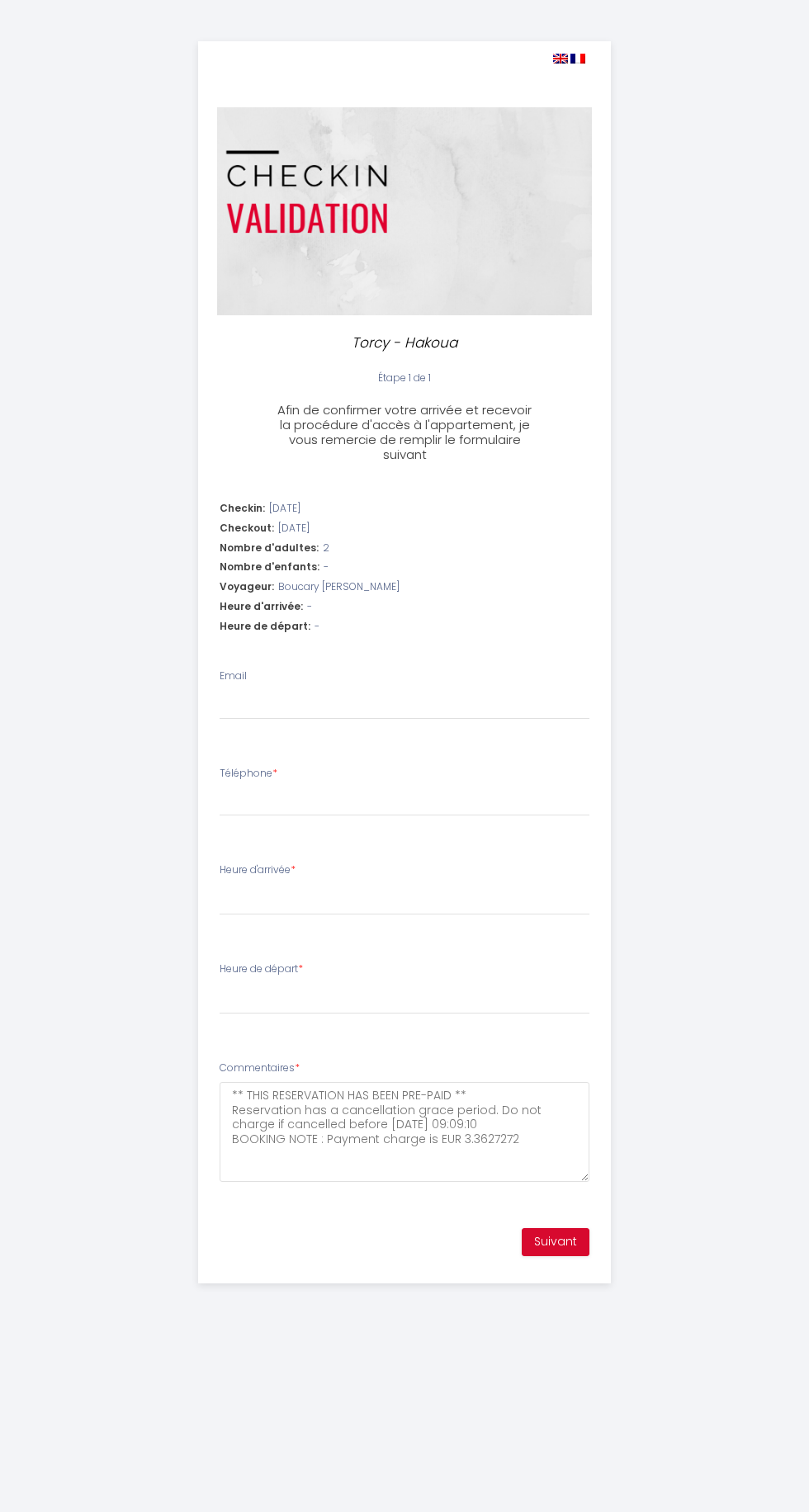
select select
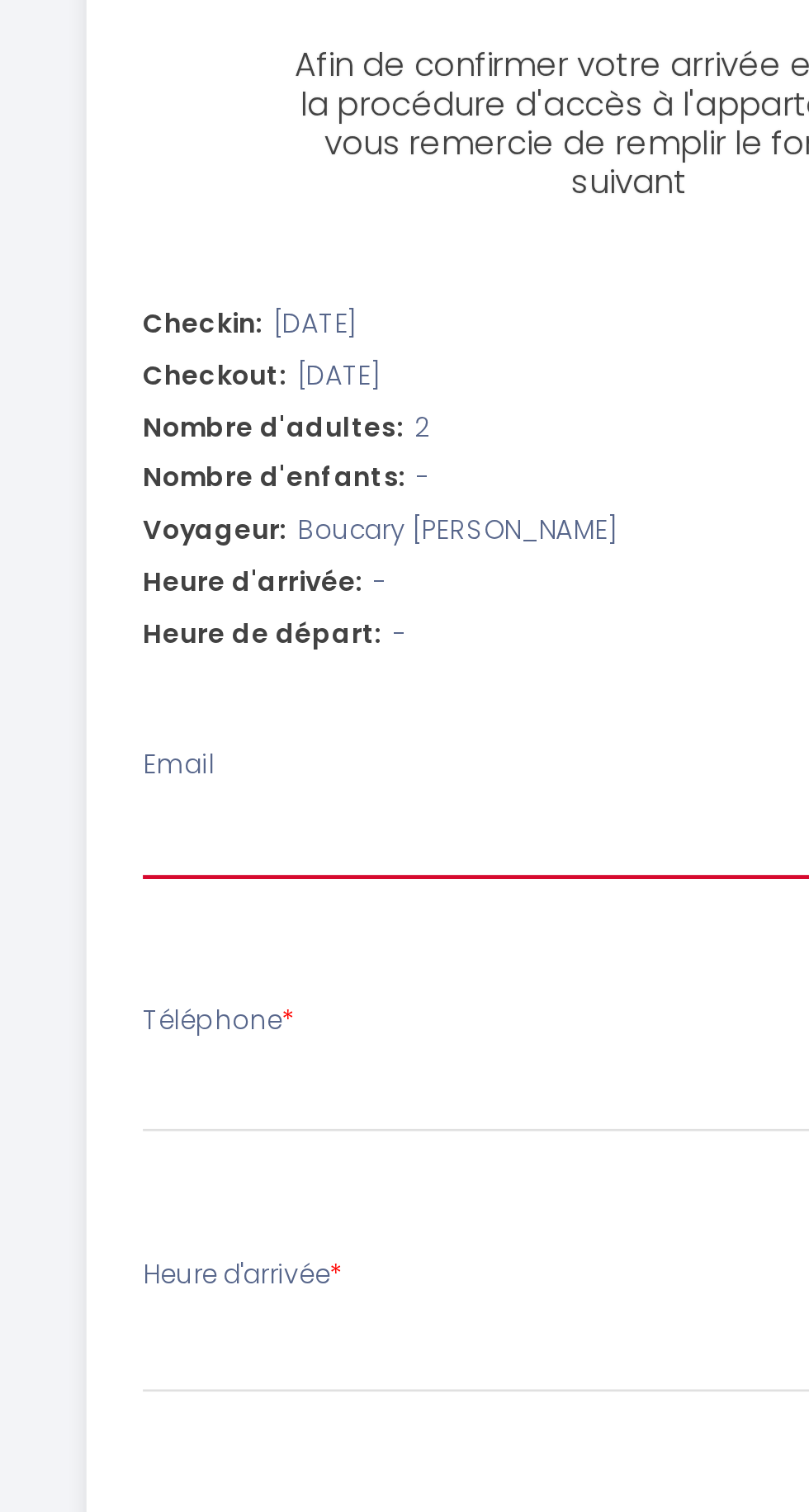
click at [230, 708] on input "Email" at bounding box center [404, 705] width 370 height 30
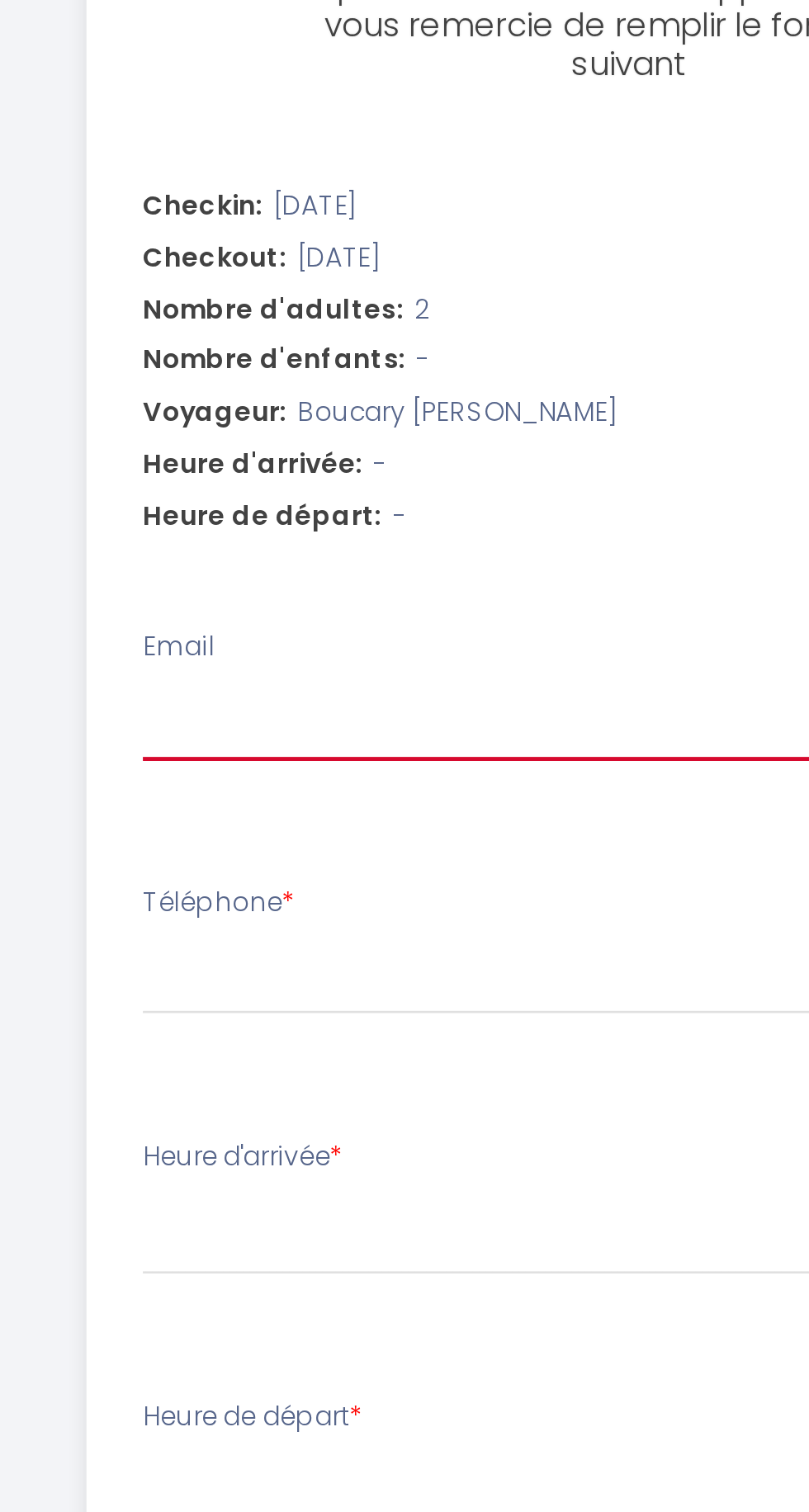
type input "[EMAIL_ADDRESS][DOMAIN_NAME]"
select select
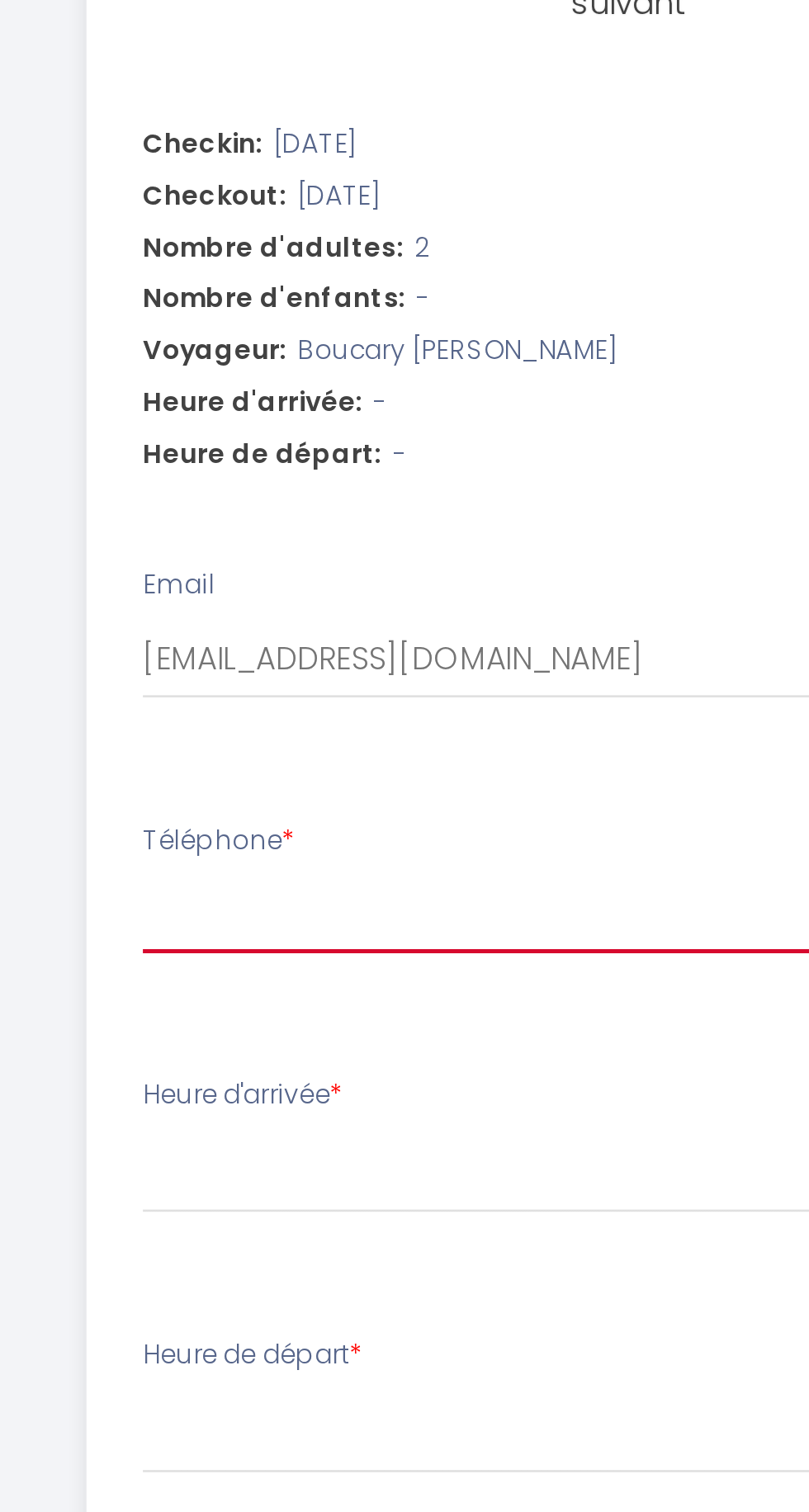
click at [232, 798] on input "Téléphone *" at bounding box center [404, 801] width 370 height 30
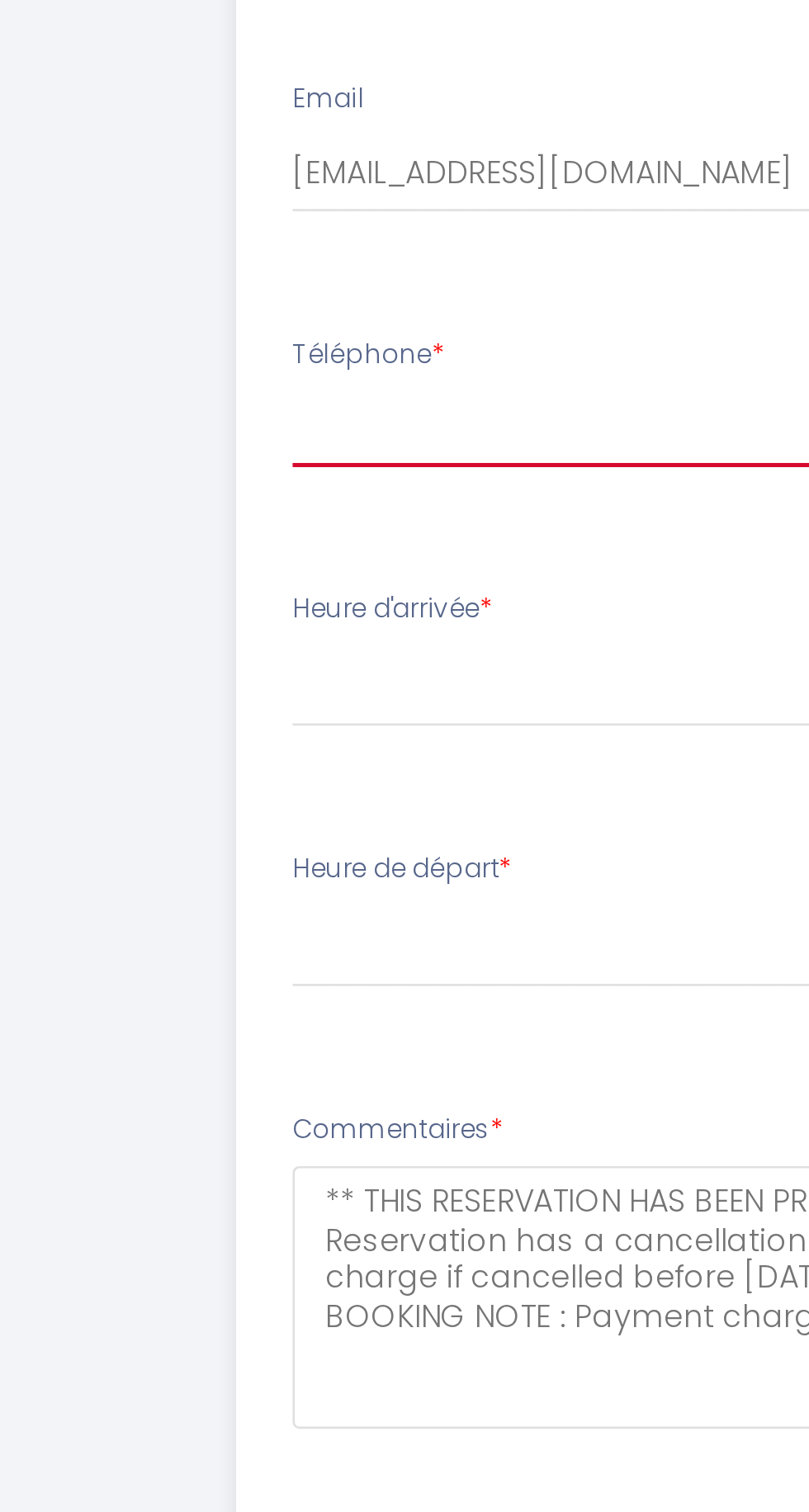
type input "0"
select select
type input "07"
select select
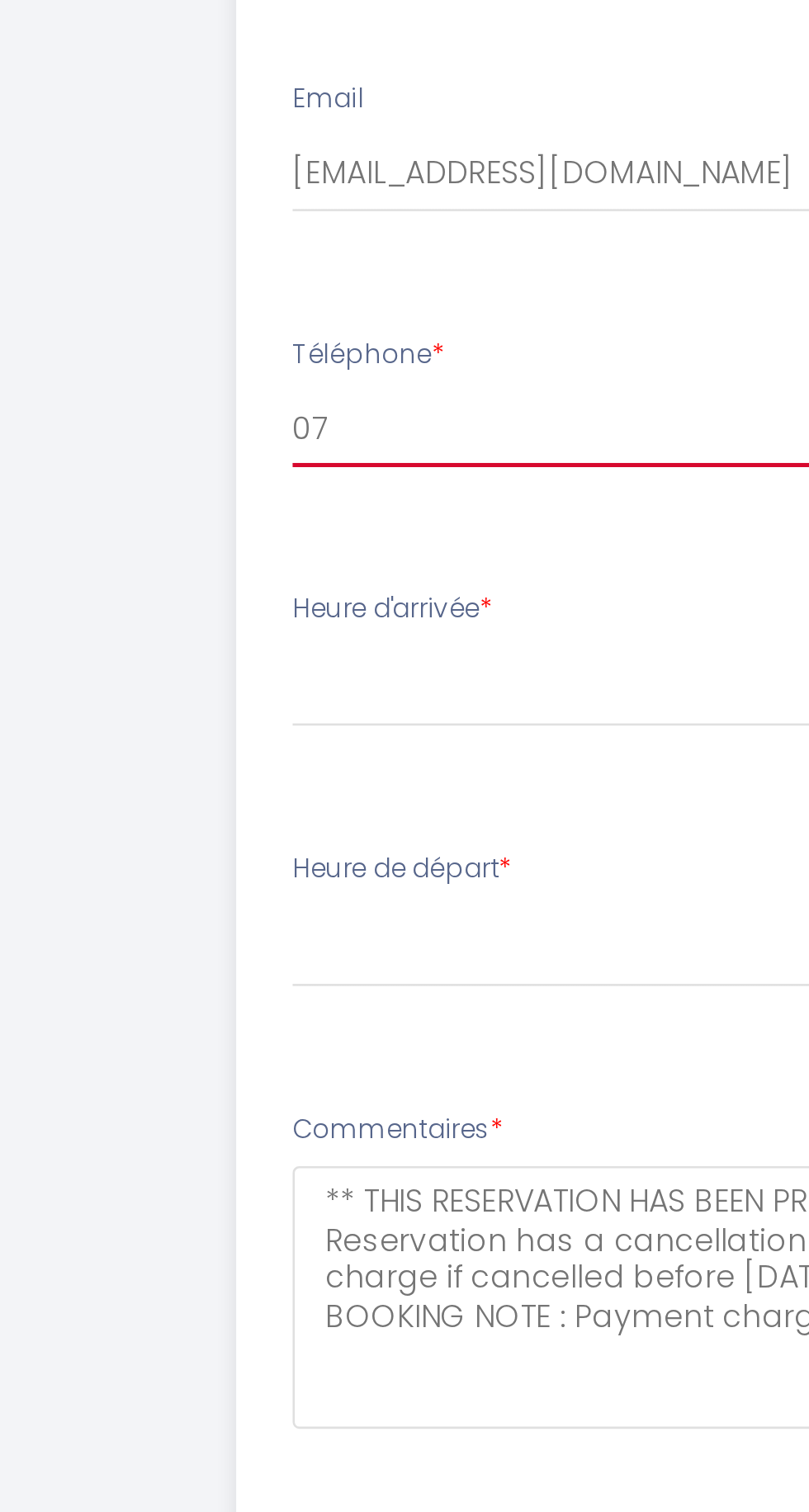
select select
type input "076"
select select
type input "0763"
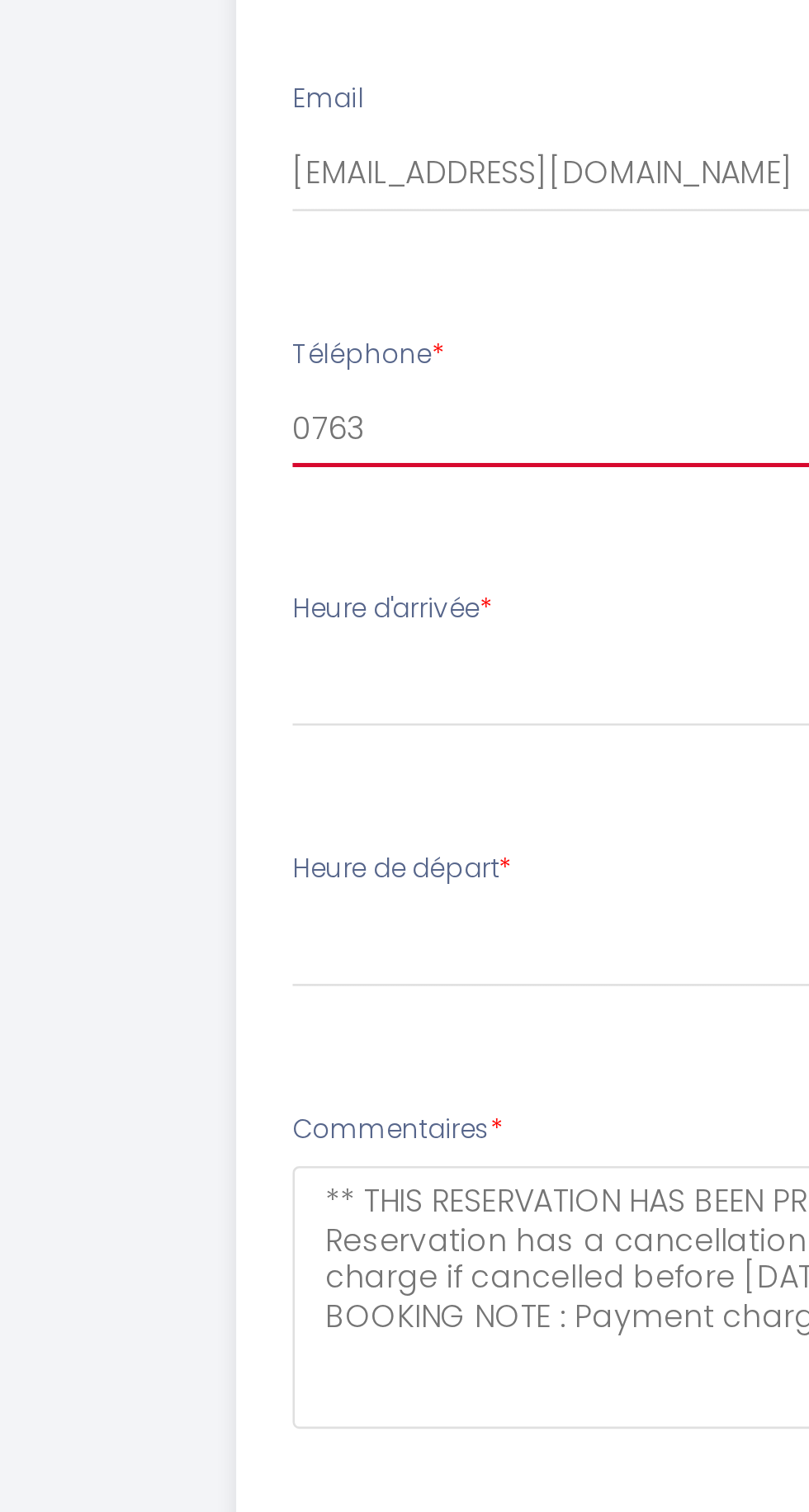
select select
type input "07635"
select select
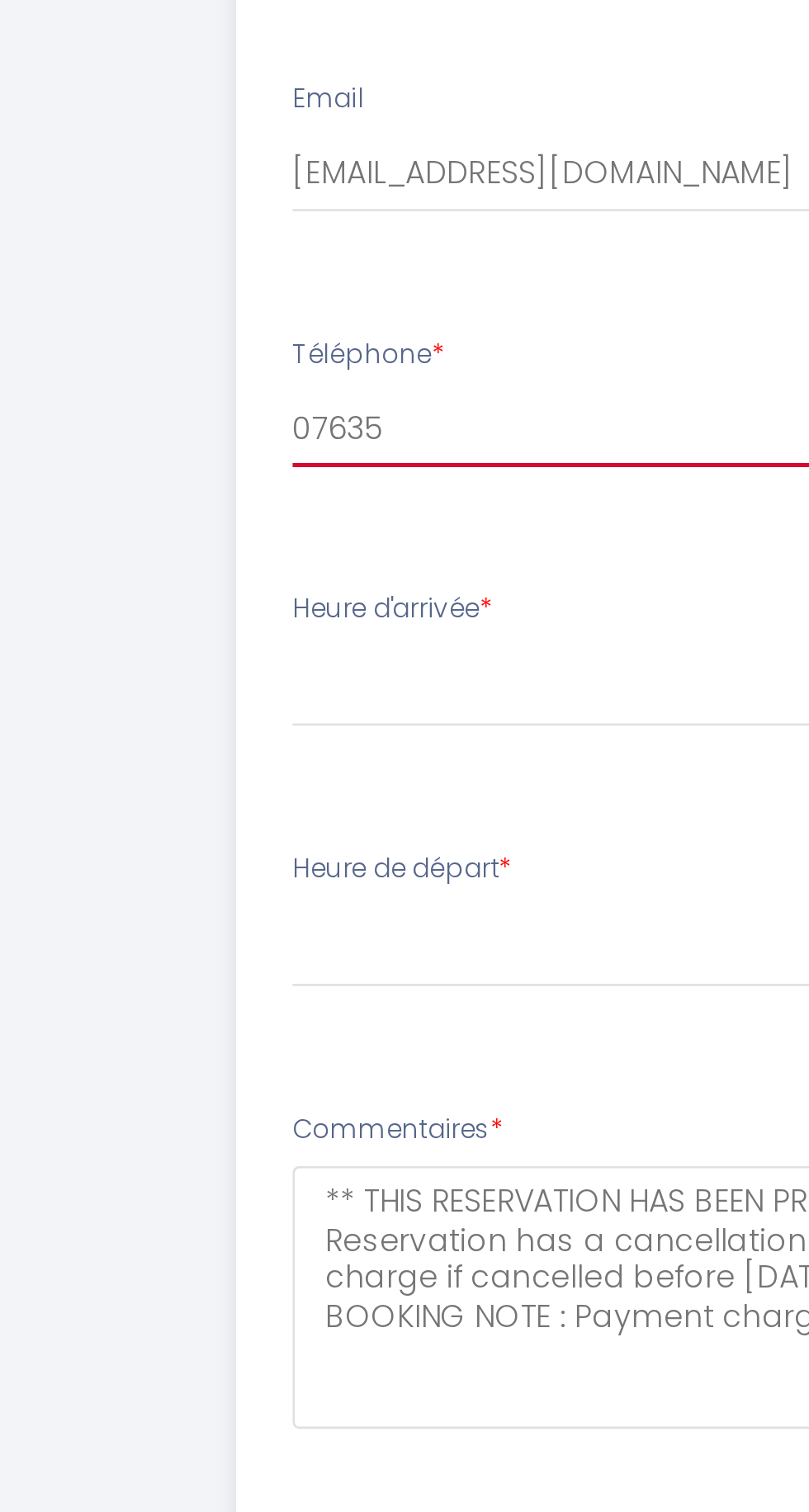
type input "076352"
select select
type input "0763524"
select select
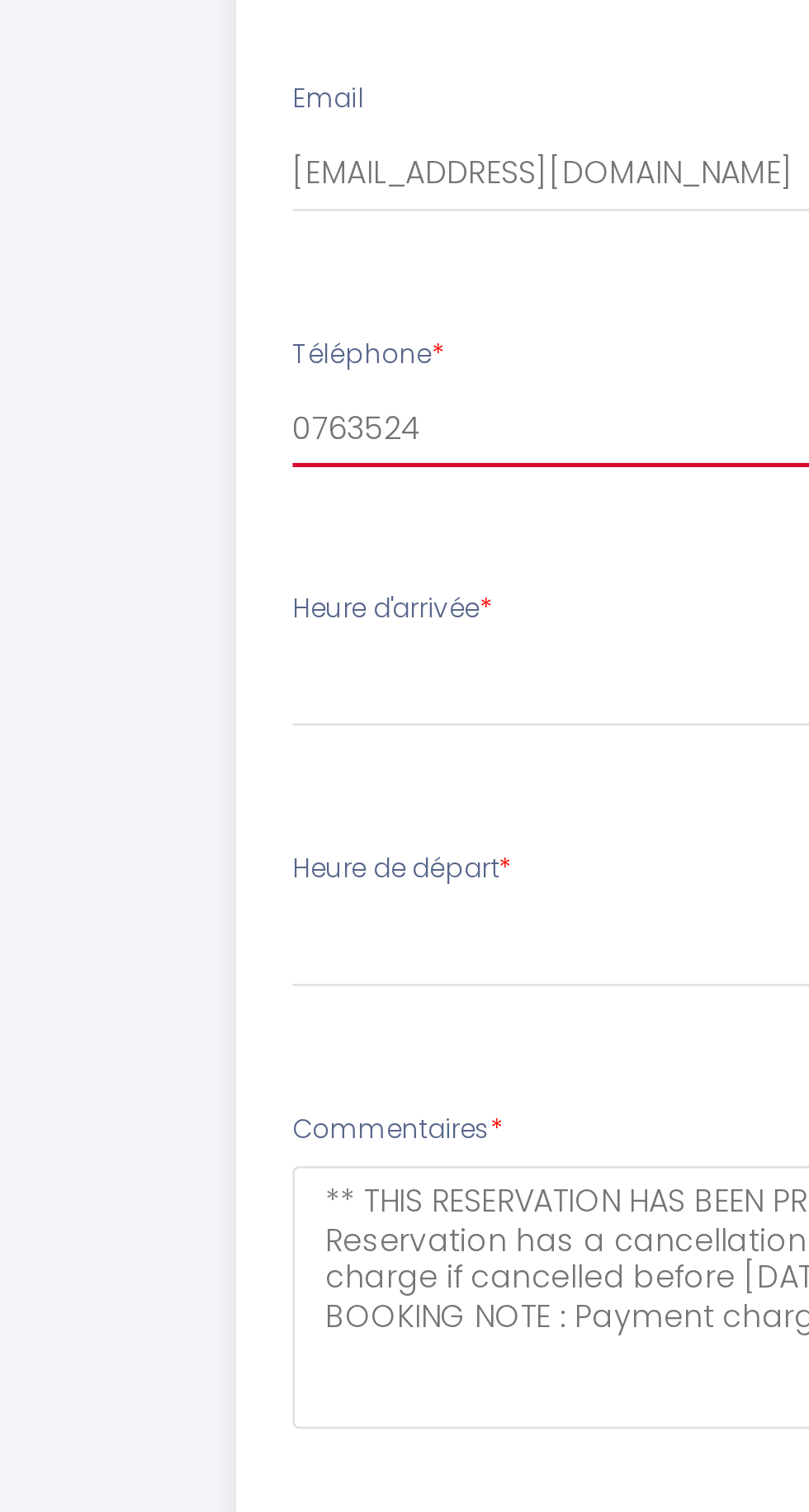
select select
type input "07635243"
select select
type input "076352430"
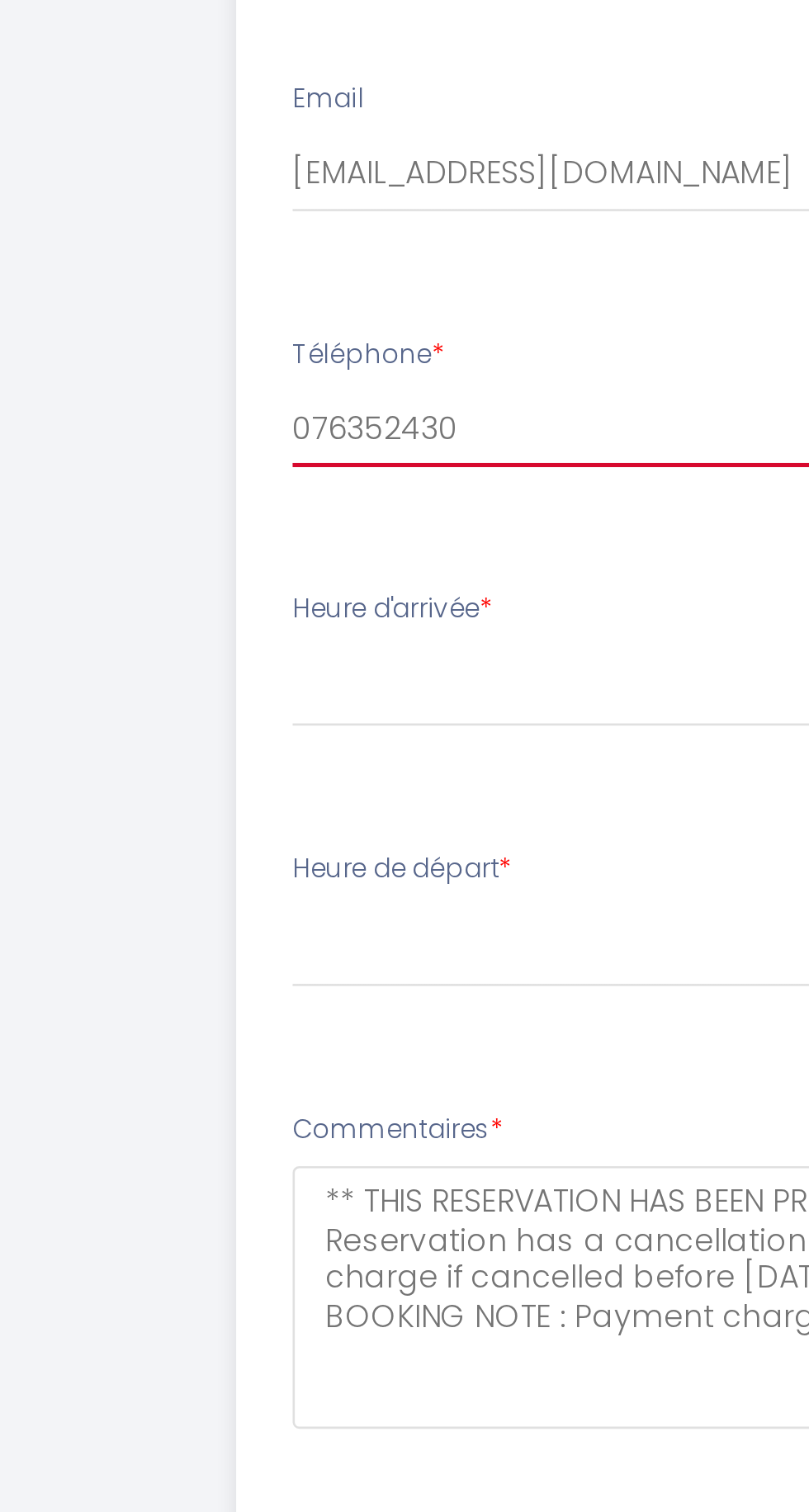
select select
type input "0763524306"
select select
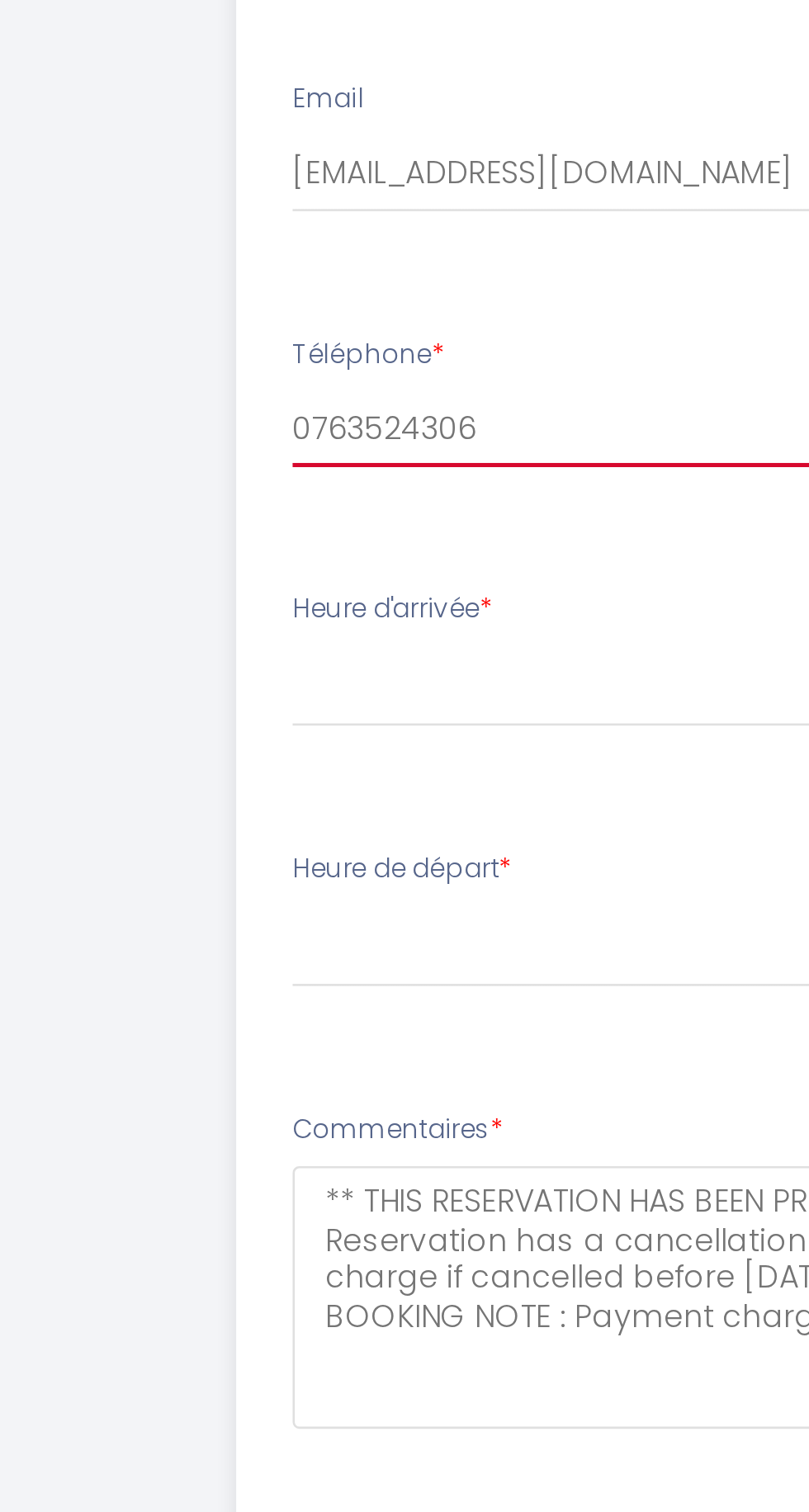
type input "0763524306"
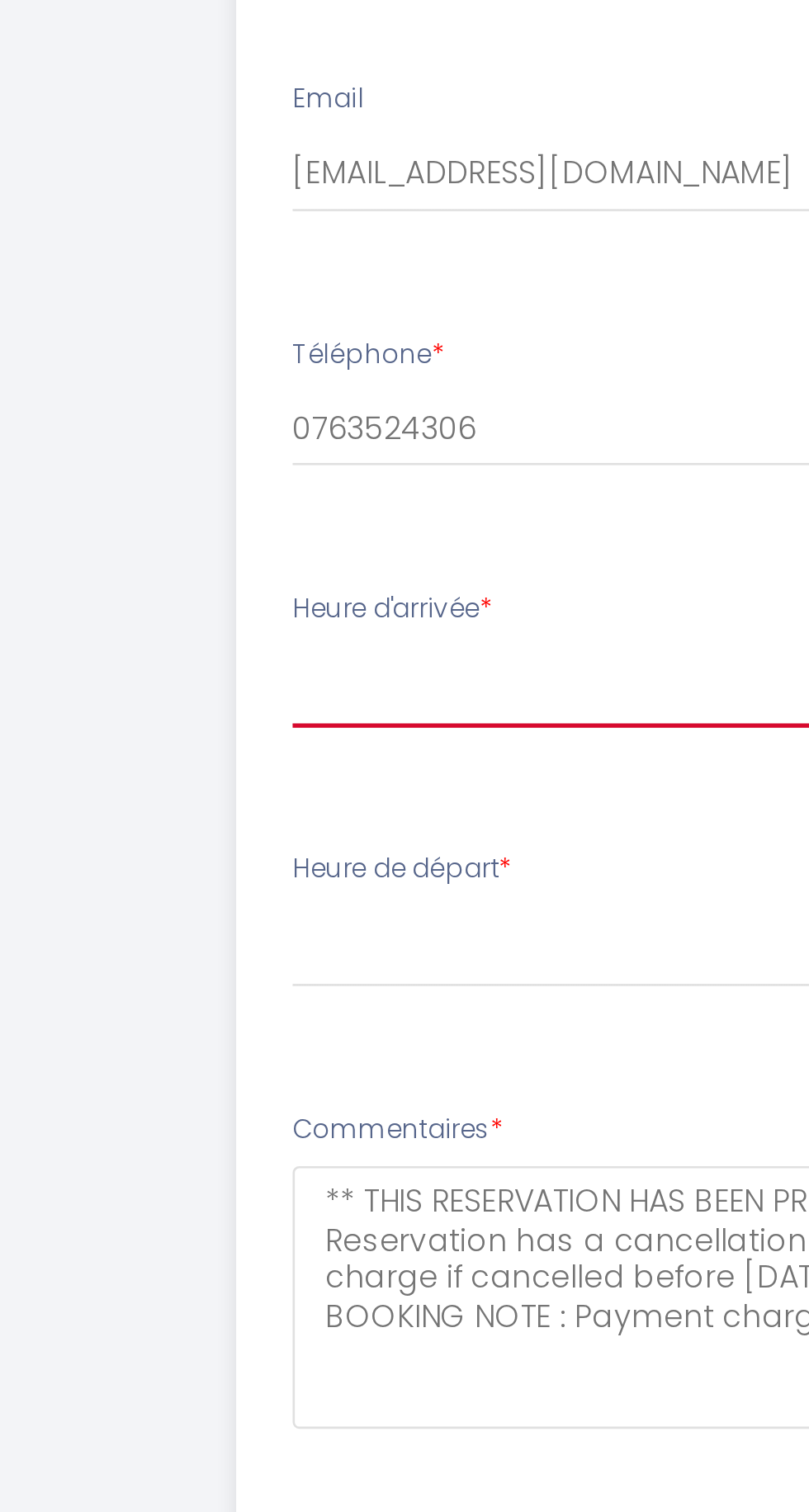
click at [219, 903] on select "15:00 15:30 16:00 16:30 17:00 17:30 18:00 18:30 19:00 19:30 20:00 20:30 21:00 2…" at bounding box center [404, 899] width 370 height 32
select select "17:00"
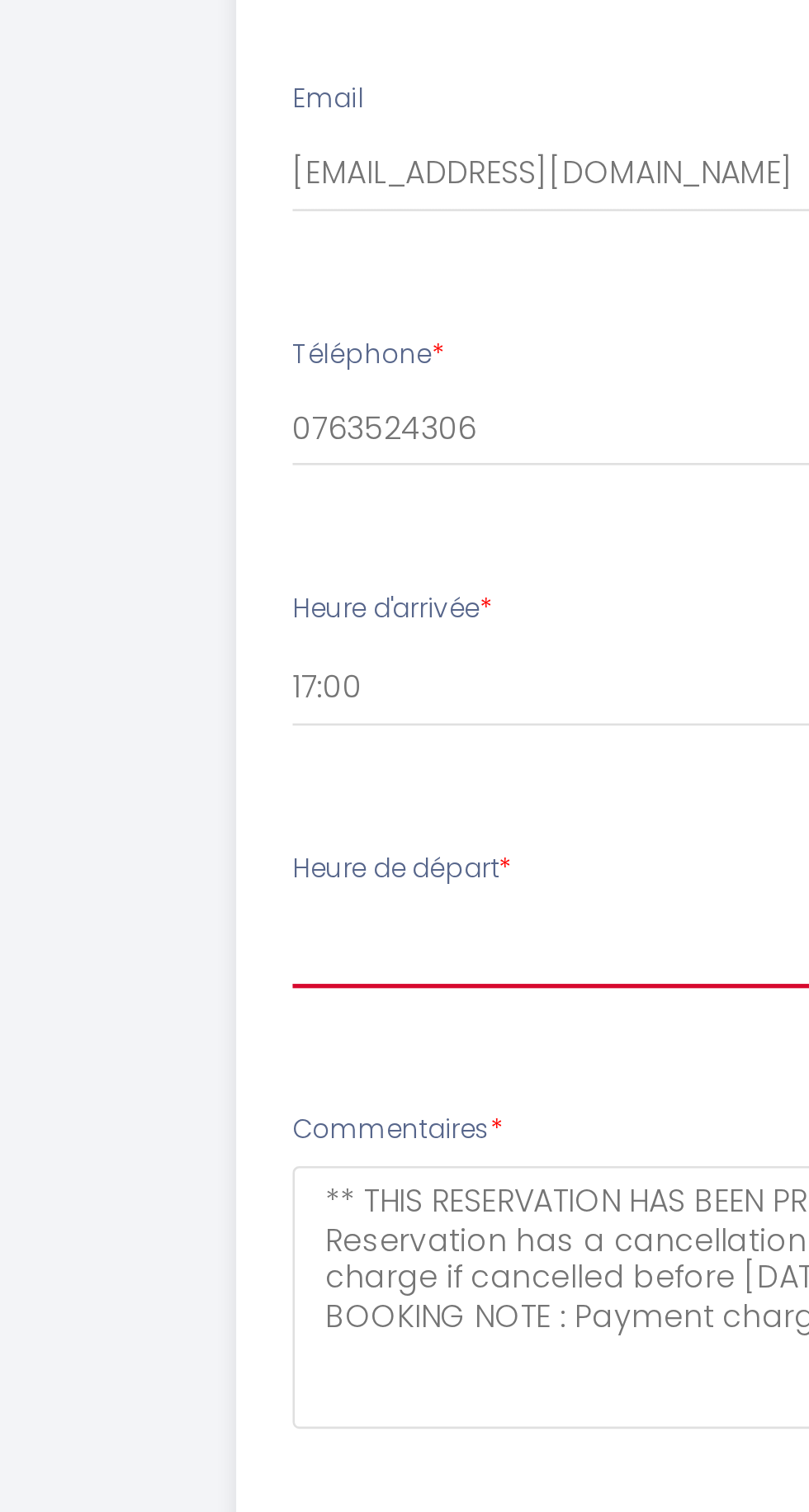
click at [235, 997] on select "00:00 00:30 01:00 01:30 02:00 02:30 03:00 03:30 04:00 04:30 05:00 05:30 06:00 0…" at bounding box center [404, 999] width 370 height 32
select select "11:00"
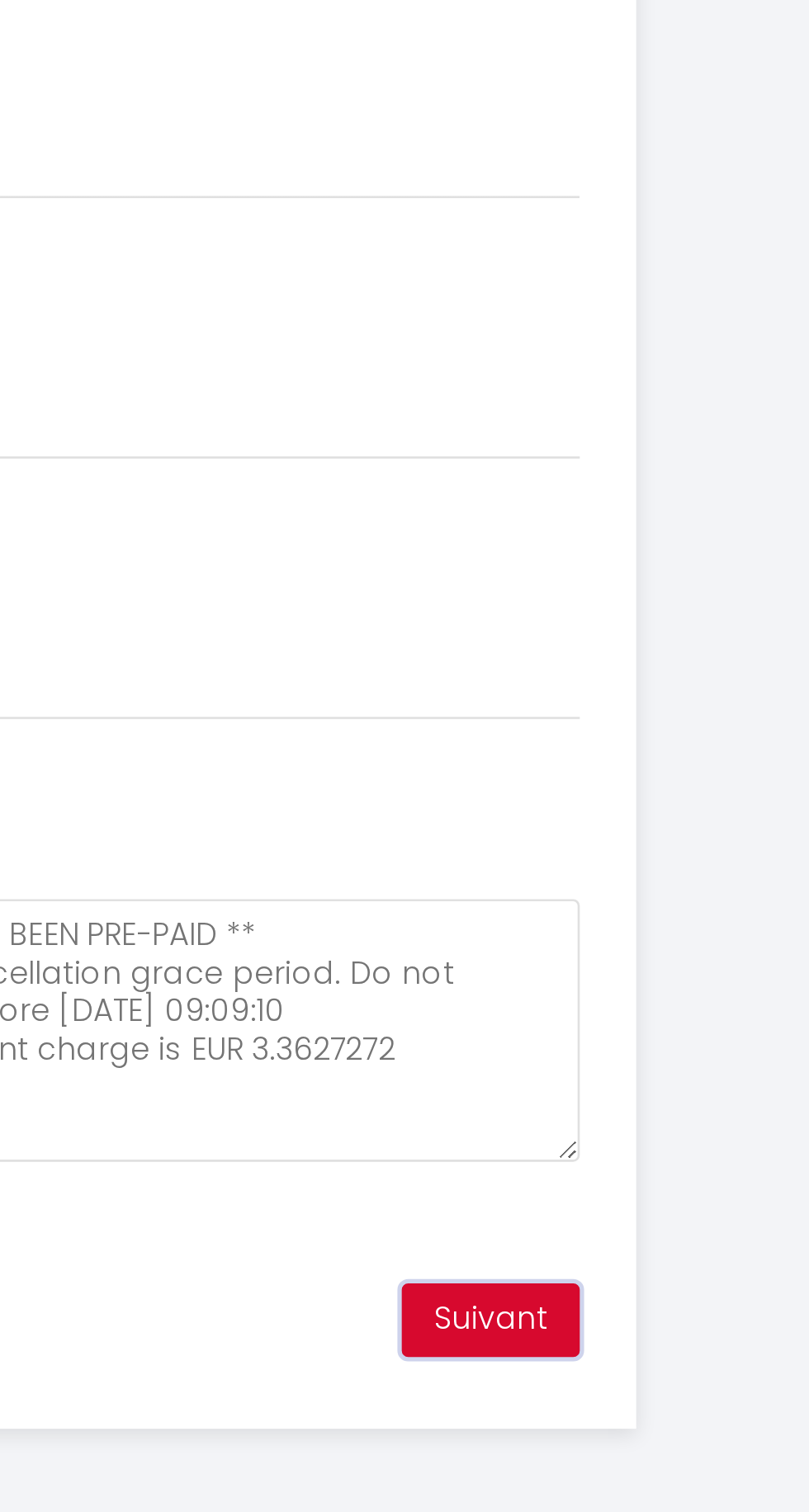
click at [548, 1241] on button "Suivant" at bounding box center [555, 1242] width 68 height 28
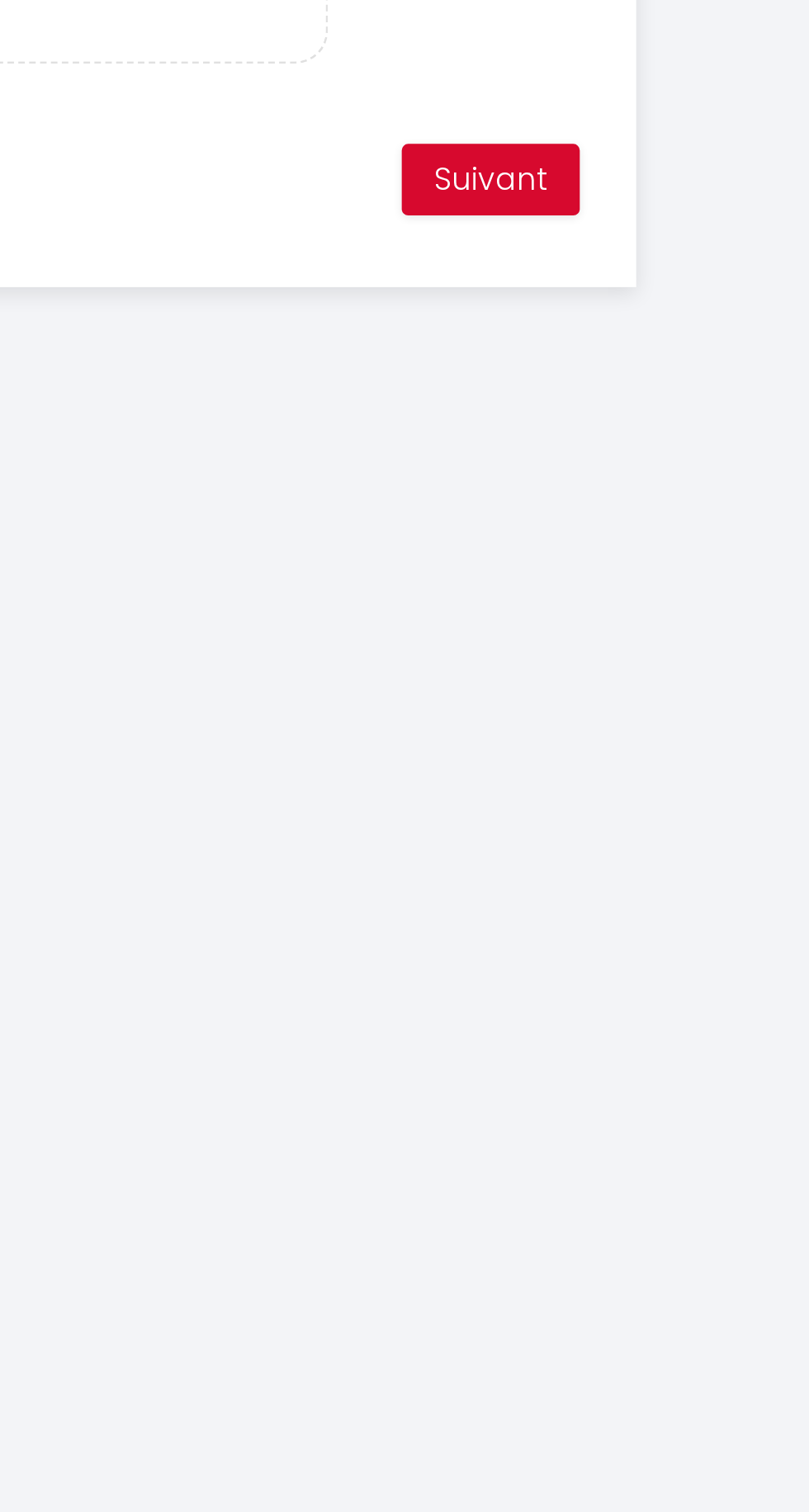
scroll to position [51, 0]
